Goal: Complete application form

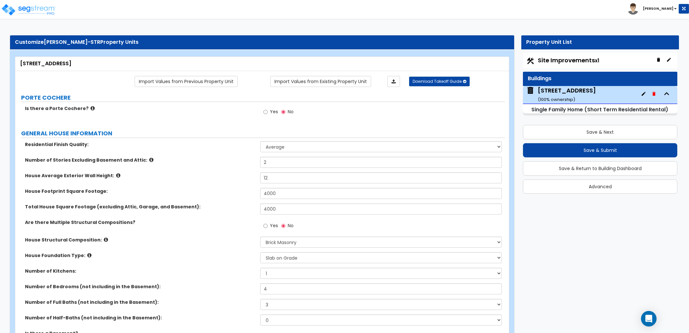
select select "1"
select select "5"
select select "3"
select select "1"
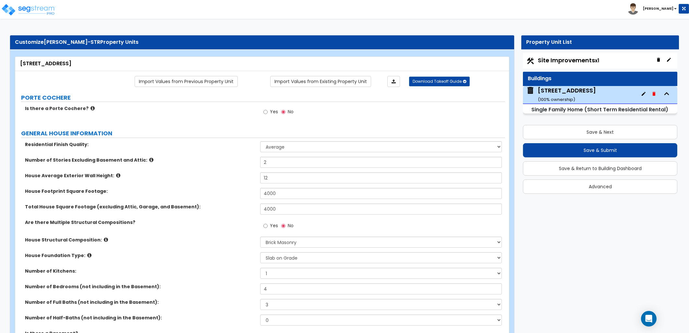
select select "2"
select select "1"
select select "3"
select select "1"
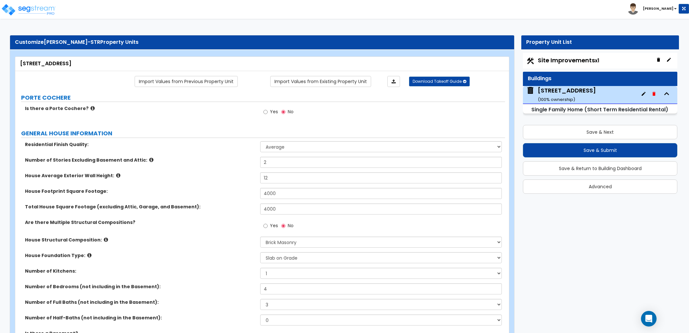
select select "2"
select select "6"
select select "1"
select select "2"
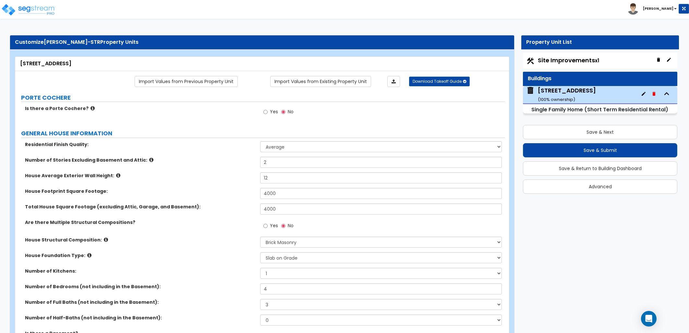
select select "5"
select select "1"
select select "5"
select select "2"
select select "6"
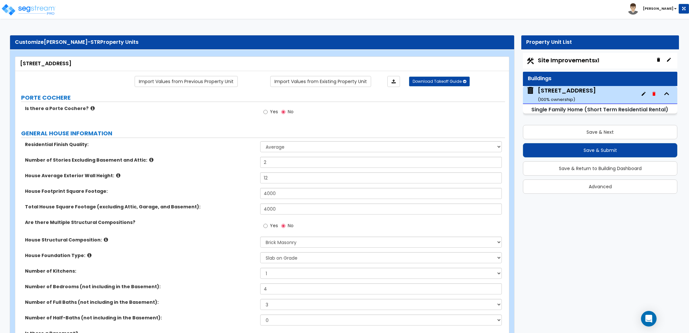
select select "5"
select select "3"
select select "2"
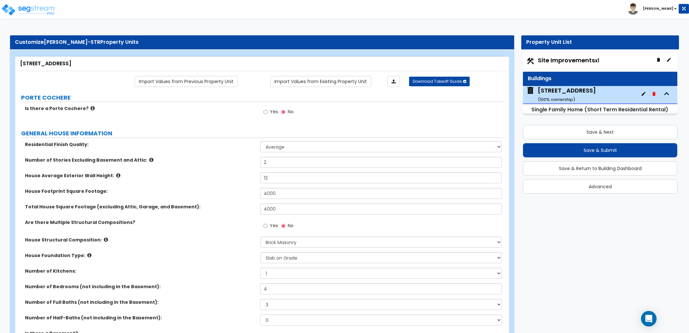
select select "3"
select select "2"
select select "1"
select select "2"
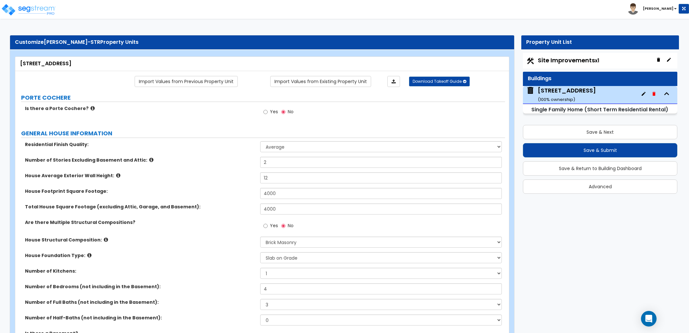
select select "2"
select select "1"
select select "2"
select select "1"
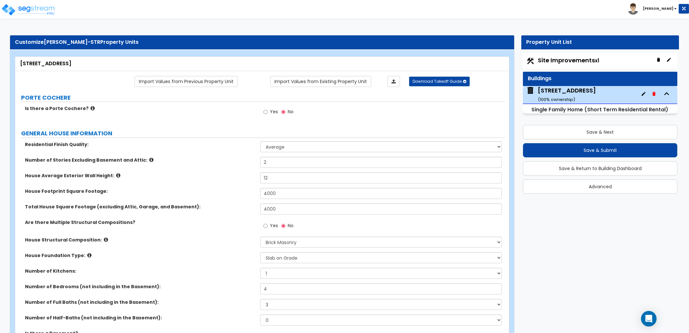
select select "3"
select select "2"
select select "1"
select select "2"
select select "1"
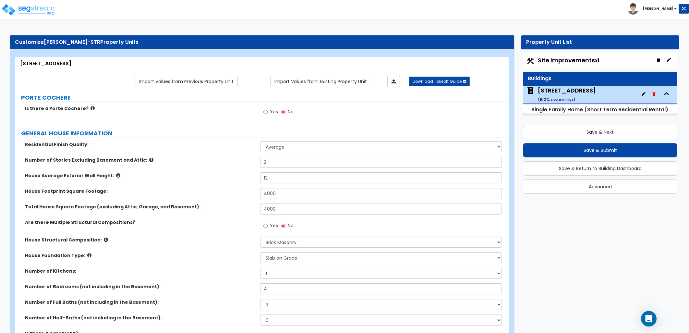
select select "2"
select select "1"
select select "2"
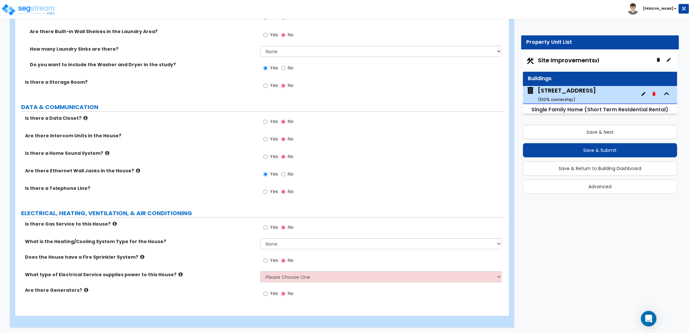
drag, startPoint x: 548, startPoint y: 59, endPoint x: 558, endPoint y: 76, distance: 20.4
click at [548, 59] on span "Site Improvements x1" at bounding box center [568, 60] width 61 height 8
select select "2"
select select "1"
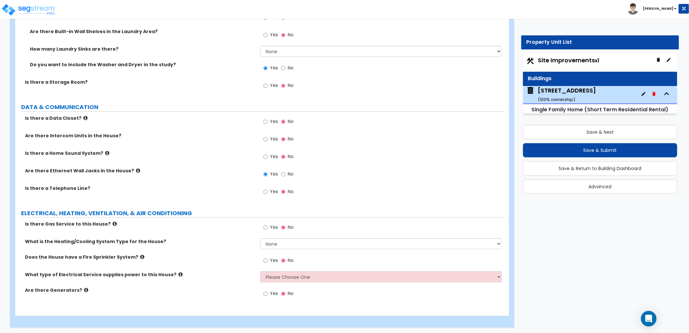
select select "3"
select select "1"
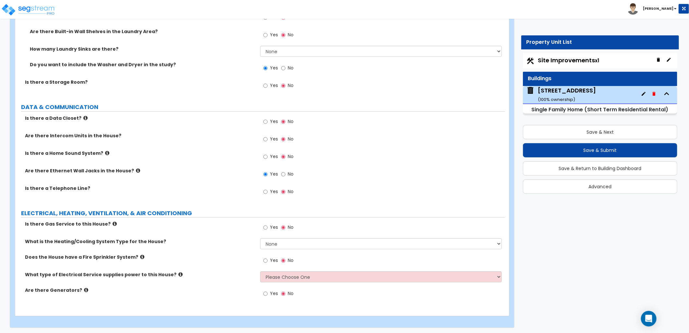
select select "1"
select select "2"
select select "1"
select select "2"
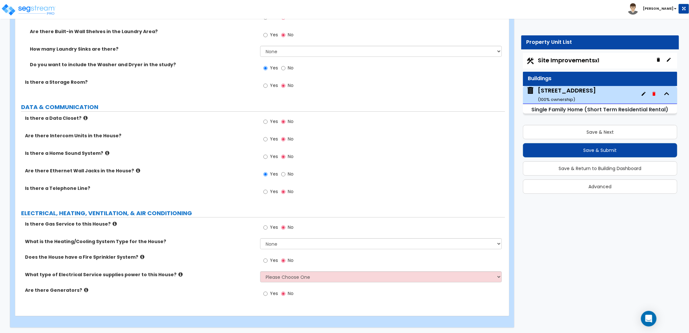
select select "2"
select select "8"
select select "5"
select select "2"
select select "3"
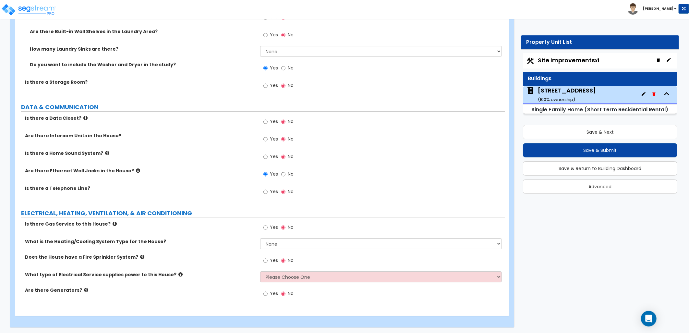
select select "1"
select select "2"
select select "1"
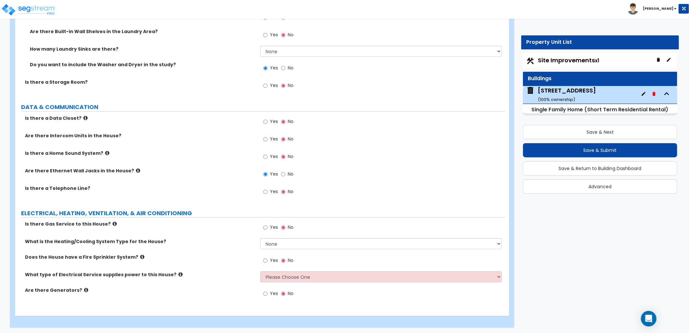
select select "1"
select select "2"
select select "1"
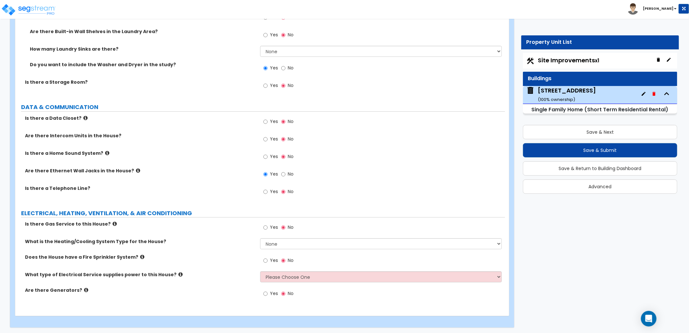
select select "3"
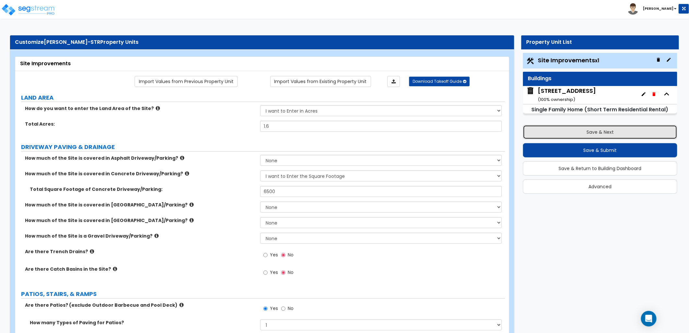
click at [576, 126] on button "Save & Next" at bounding box center [600, 132] width 154 height 14
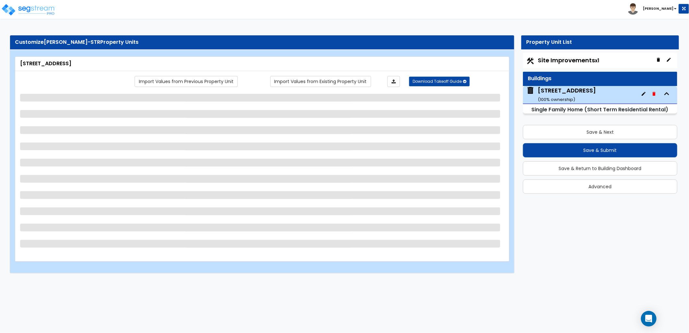
select select "2"
select select "1"
select select "3"
select select "1"
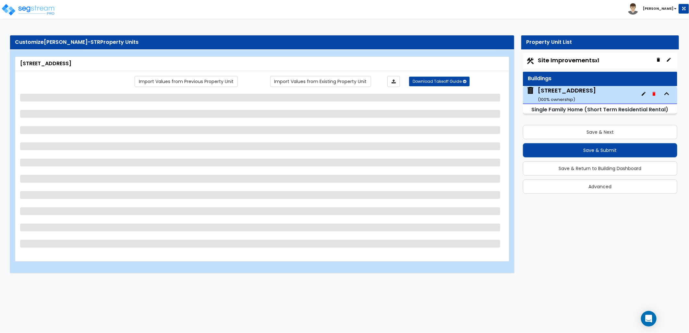
select select "1"
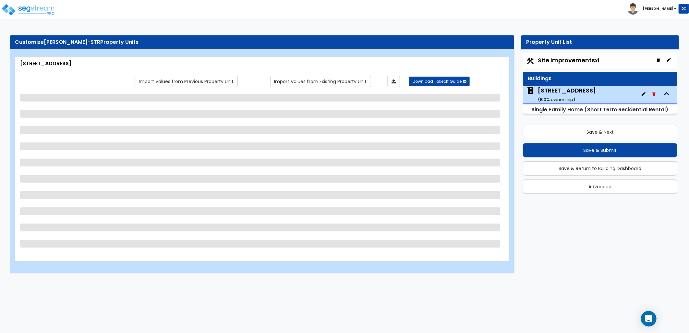
select select "2"
select select "1"
select select "2"
select select "8"
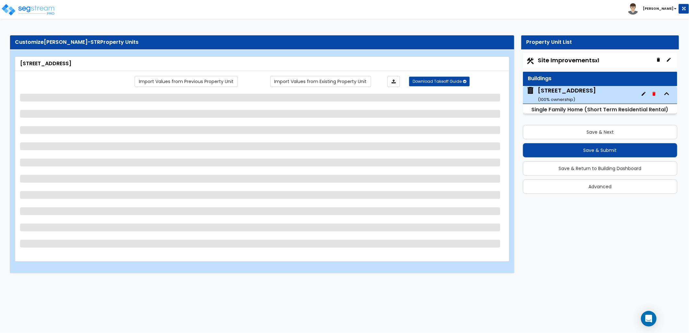
select select "5"
select select "2"
select select "3"
select select "1"
select select "2"
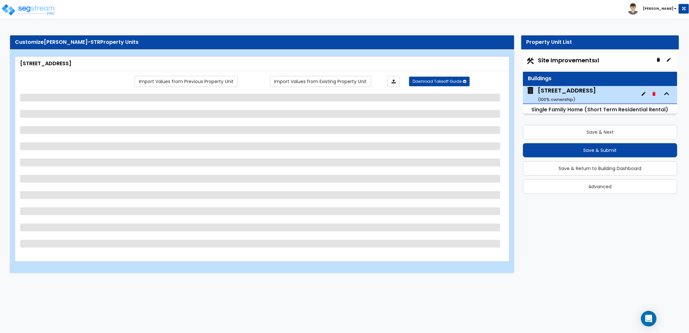
select select "1"
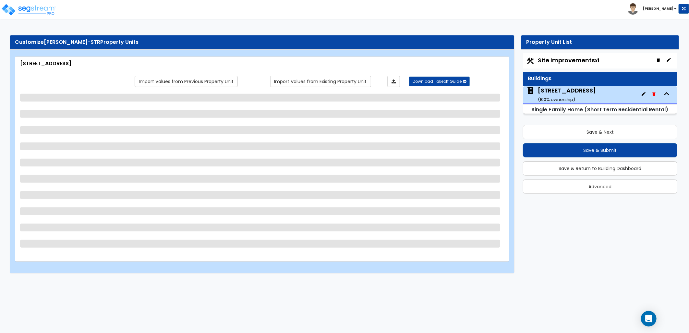
select select "2"
select select "1"
select select "3"
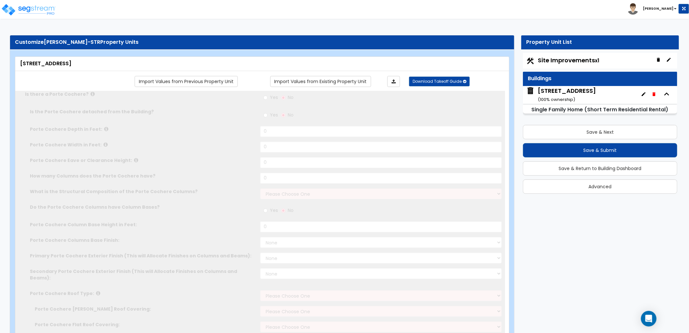
select select "1"
type input "2"
type input "12"
type input "4000"
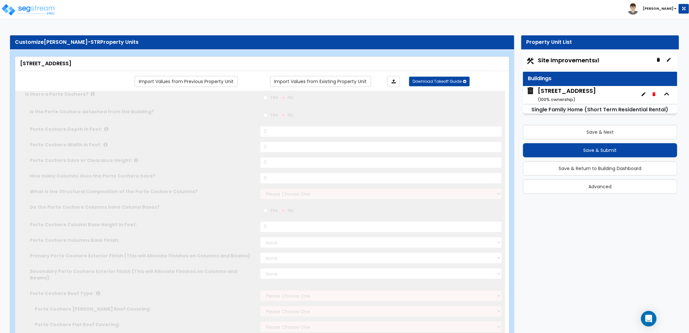
select select "5"
select select "3"
type input "4"
select select "3"
select select "1"
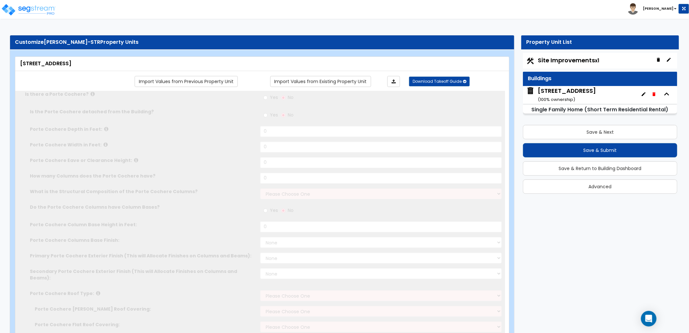
select select "2"
select select "1"
radio input "true"
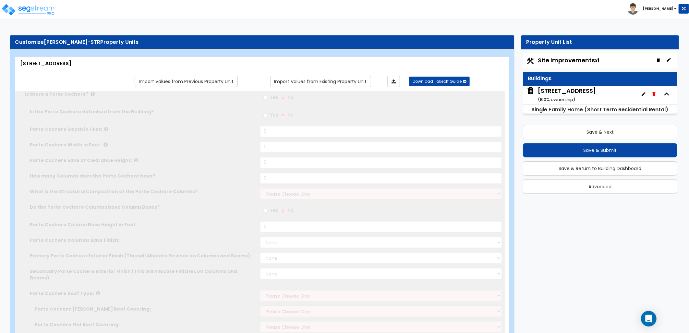
type input "2"
radio input "true"
type input "3"
radio input "true"
type input "1"
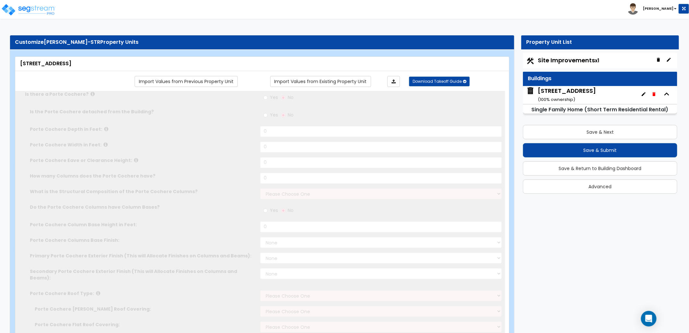
type input "2"
radio input "true"
type input "1"
select select "3"
radio input "true"
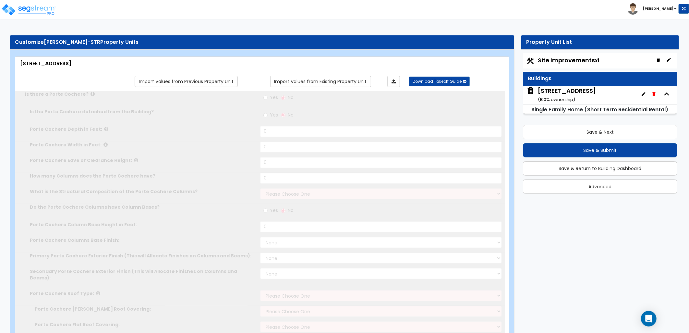
type input "20"
select select "1"
radio input "true"
select select "6"
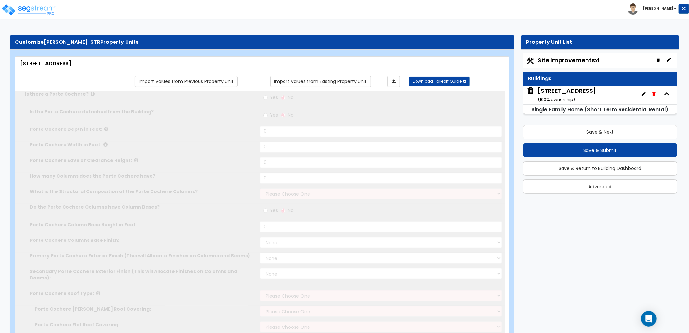
type input "300"
radio input "true"
select select "1"
select select "2"
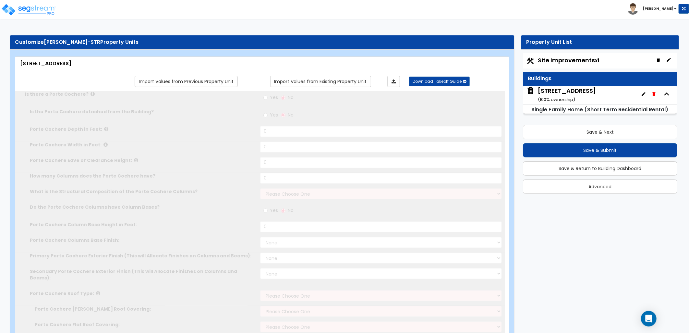
select select "5"
select select "1"
select select "5"
select select "2"
select select "6"
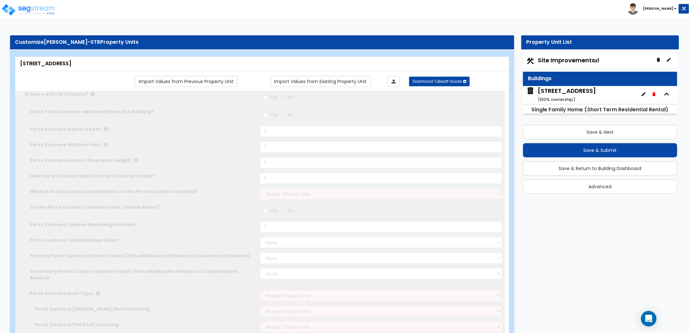
type input "50"
select select "5"
radio input "true"
type input "3"
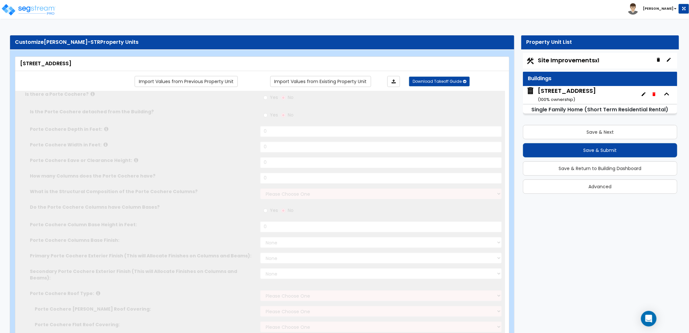
radio input "true"
type input "50"
select select "3"
radio input "true"
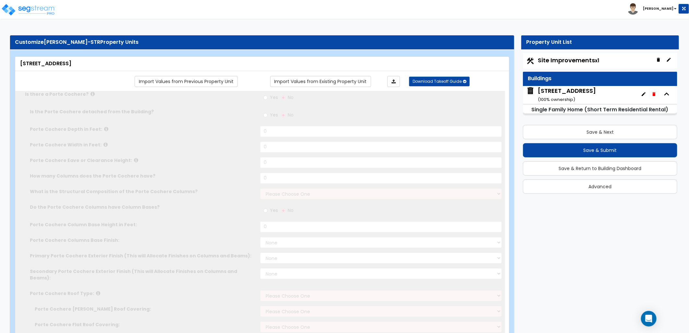
type input "2"
select select "2"
select select "3"
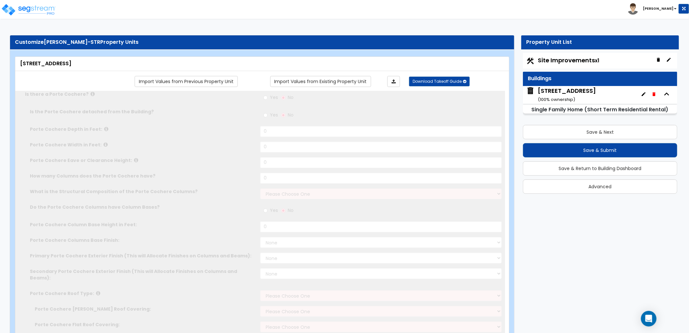
type input "2"
select select "2"
select select "1"
select select "2"
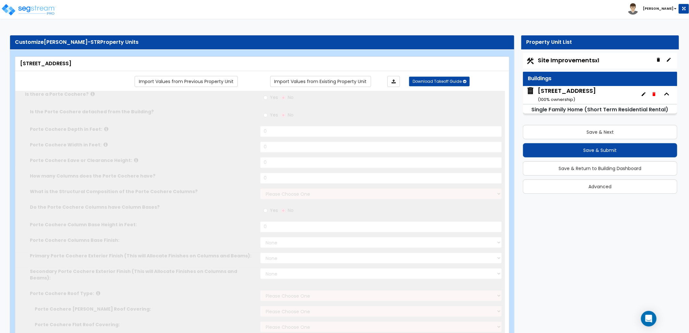
select select "2"
radio input "true"
select select "2"
type input "1"
select select "1"
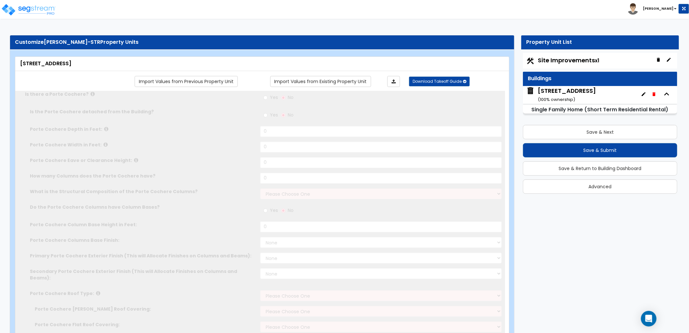
select select "2"
select select "1"
select select "3"
type input "2"
select select "2"
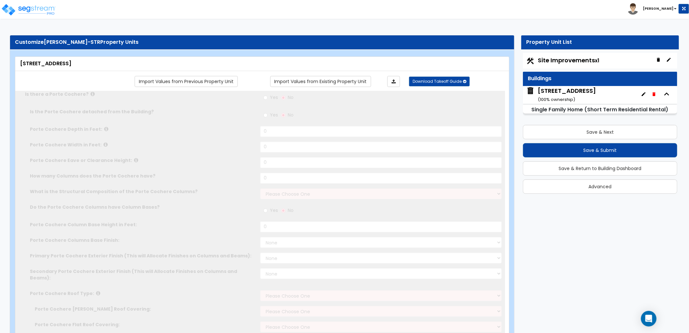
select select "1"
select select "2"
select select "1"
type input "15"
type input "18"
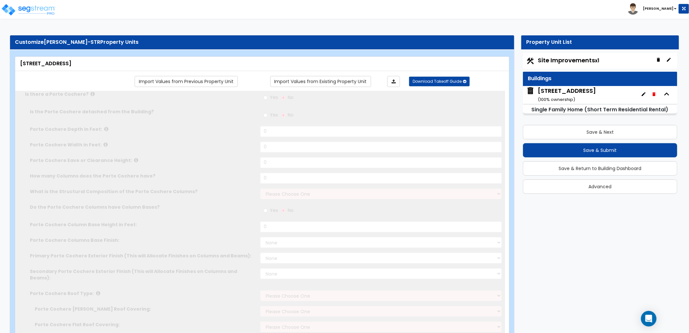
select select "2"
radio input "true"
type input "24"
select select "1"
select select "2"
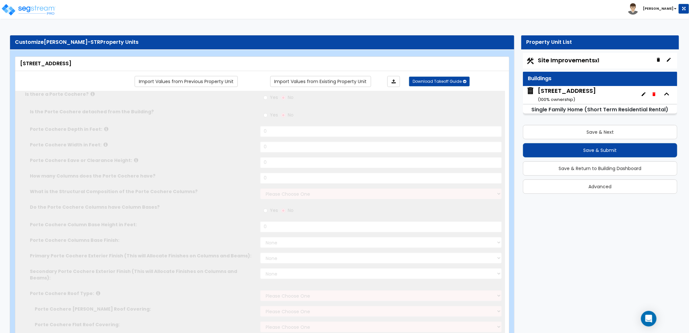
radio input "true"
type input "1"
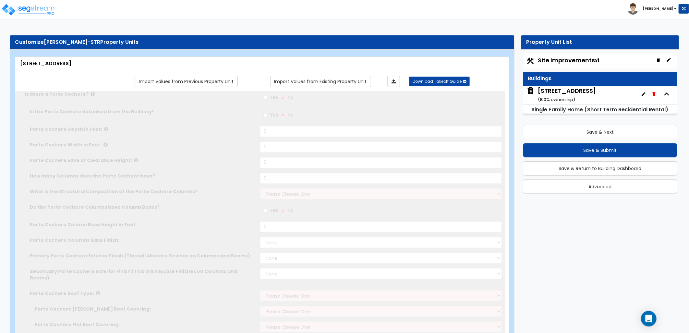
radio input "true"
select select "2"
radio input "true"
select select "2"
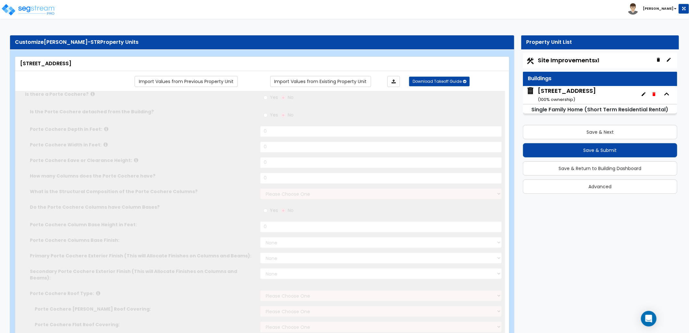
radio input "true"
select select "2"
